Goal: Find contact information: Find contact information

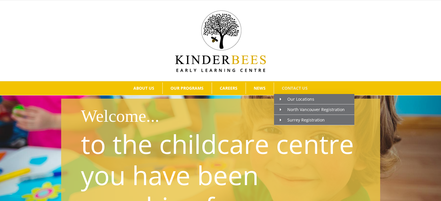
click at [292, 86] on span "CONTACT US" at bounding box center [295, 88] width 26 height 4
click at [295, 106] on link "North Vancouver Registration" at bounding box center [314, 110] width 80 height 10
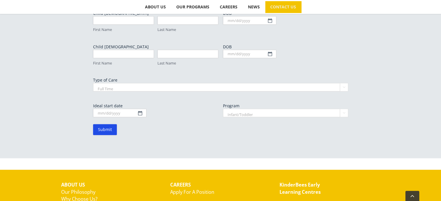
scroll to position [444, 0]
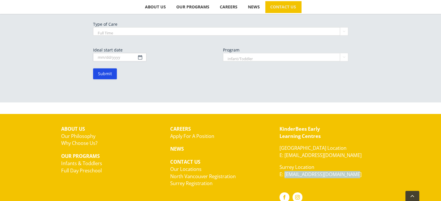
drag, startPoint x: 361, startPoint y: 150, endPoint x: 284, endPoint y: 151, distance: 77.3
click at [284, 164] on p "Surrey Location E: [EMAIL_ADDRESS][DOMAIN_NAME]" at bounding box center [329, 171] width 100 height 14
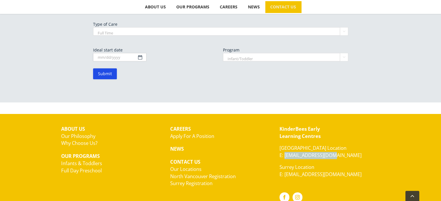
drag, startPoint x: 328, startPoint y: 131, endPoint x: 285, endPoint y: 134, distance: 43.3
click at [285, 145] on p "[GEOGRAPHIC_DATA] Location E: [EMAIL_ADDRESS][DOMAIN_NAME]" at bounding box center [329, 152] width 100 height 14
copy link "[EMAIL_ADDRESS][DOMAIN_NAME]"
